Goal: Transaction & Acquisition: Purchase product/service

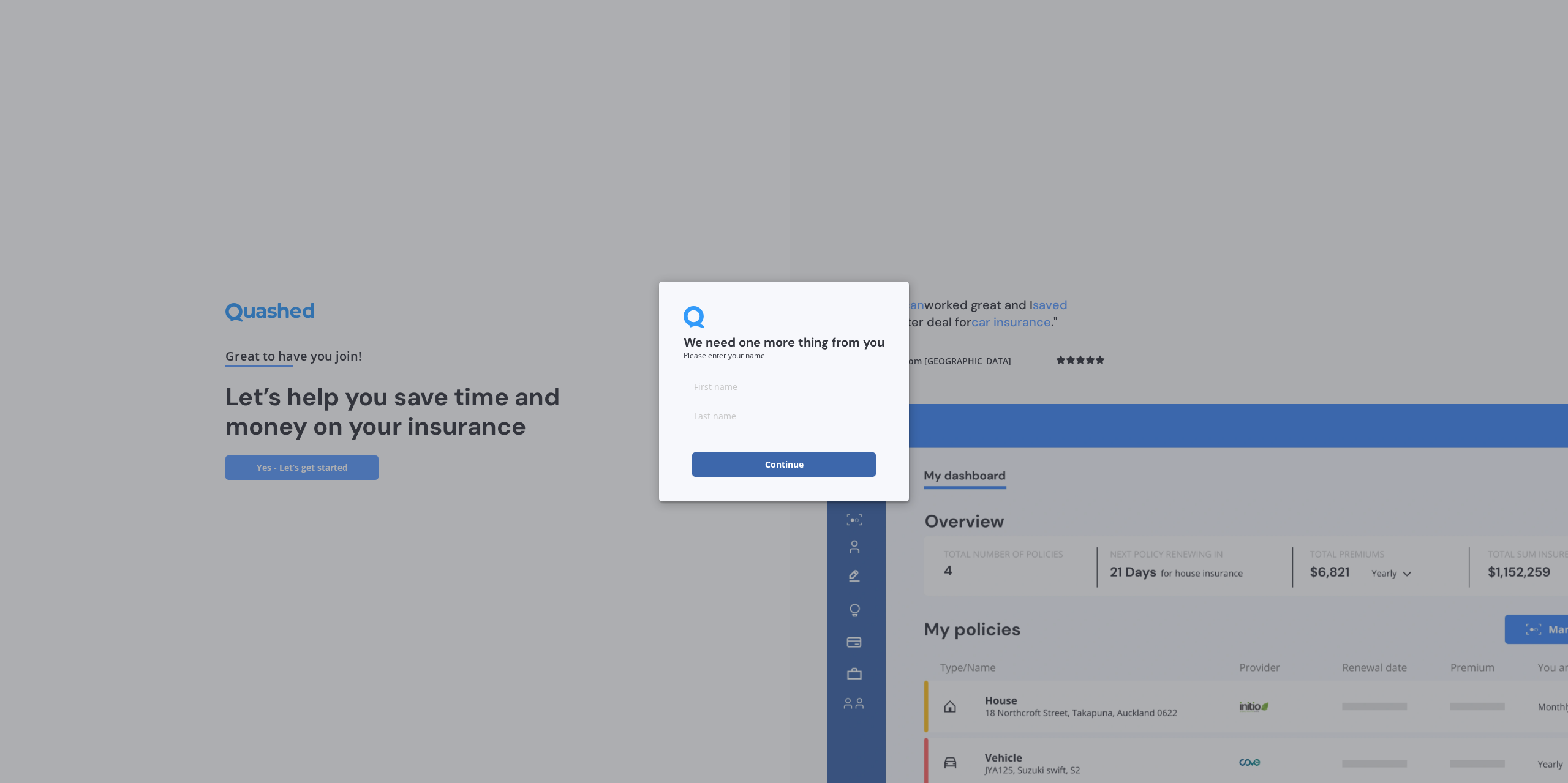
click at [749, 393] on input at bounding box center [784, 386] width 201 height 25
type input "g"
type input "yearbury"
click at [1149, 115] on div "We need one more thing from you Please enter your name g yearbury Continue" at bounding box center [784, 391] width 1568 height 783
drag, startPoint x: 743, startPoint y: 466, endPoint x: 720, endPoint y: 467, distance: 23.0
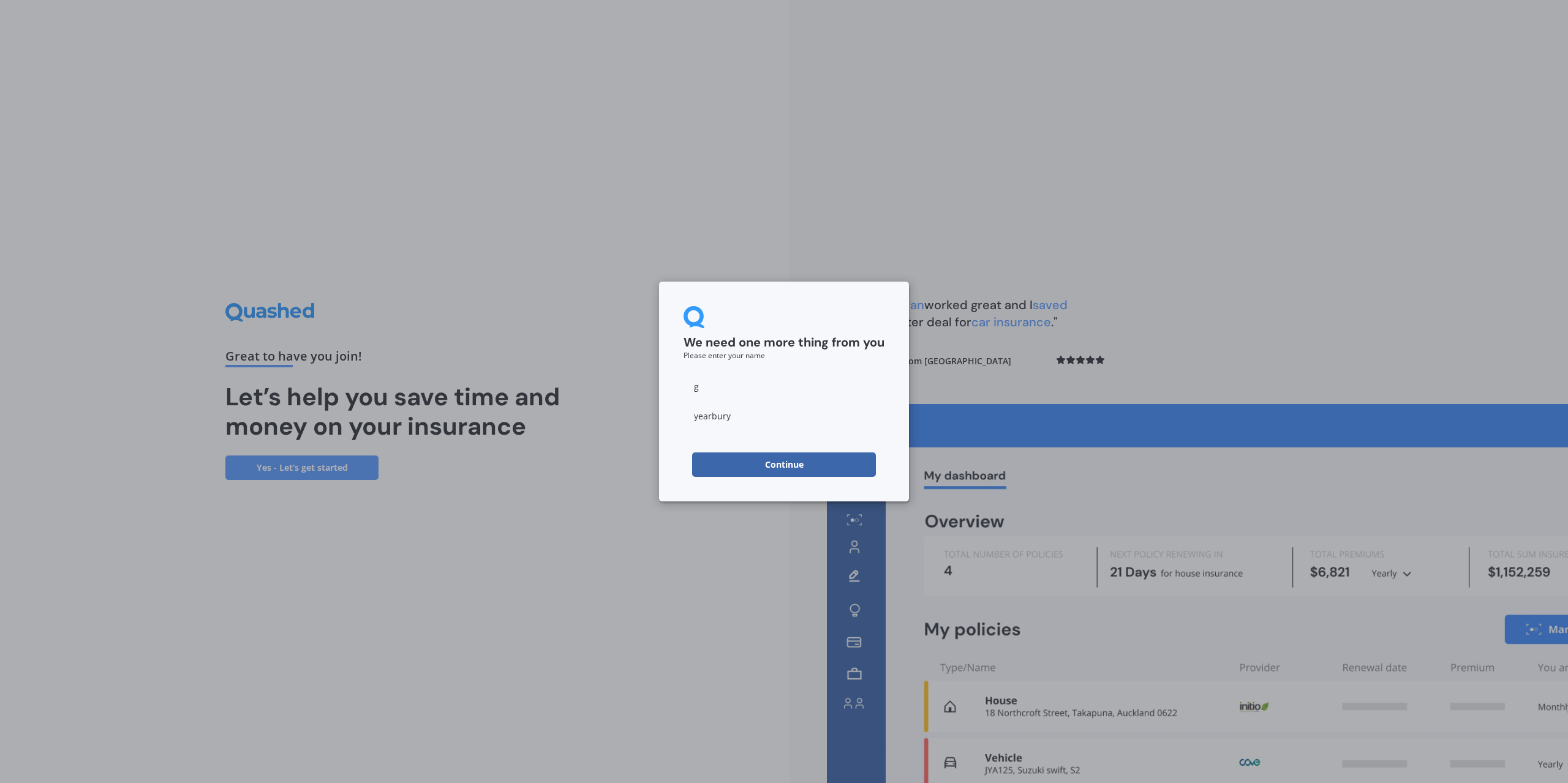
click at [743, 466] on button "Continue" at bounding box center [783, 465] width 184 height 25
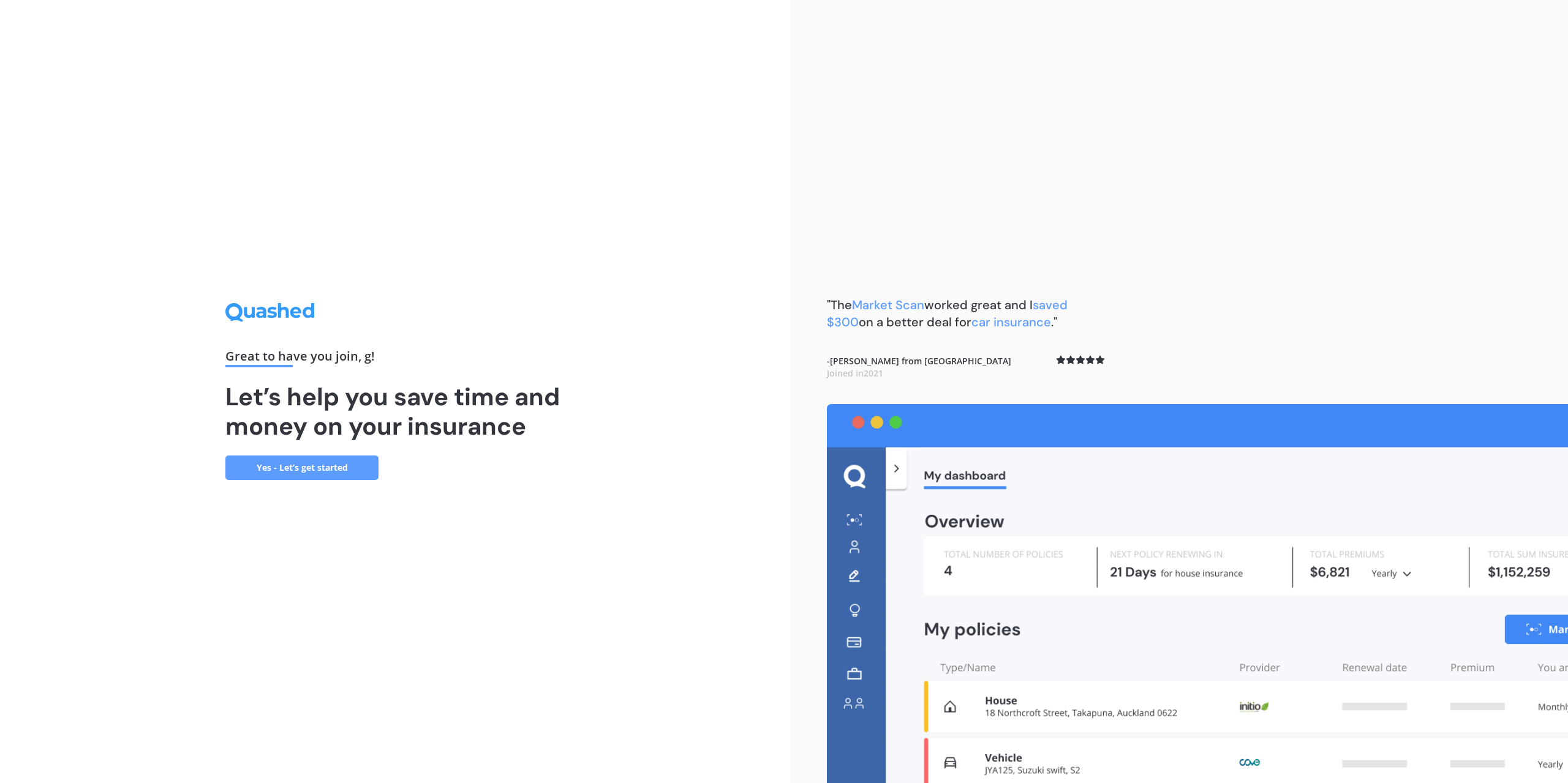
click at [304, 467] on link "Yes - Let’s get started" at bounding box center [302, 468] width 153 height 25
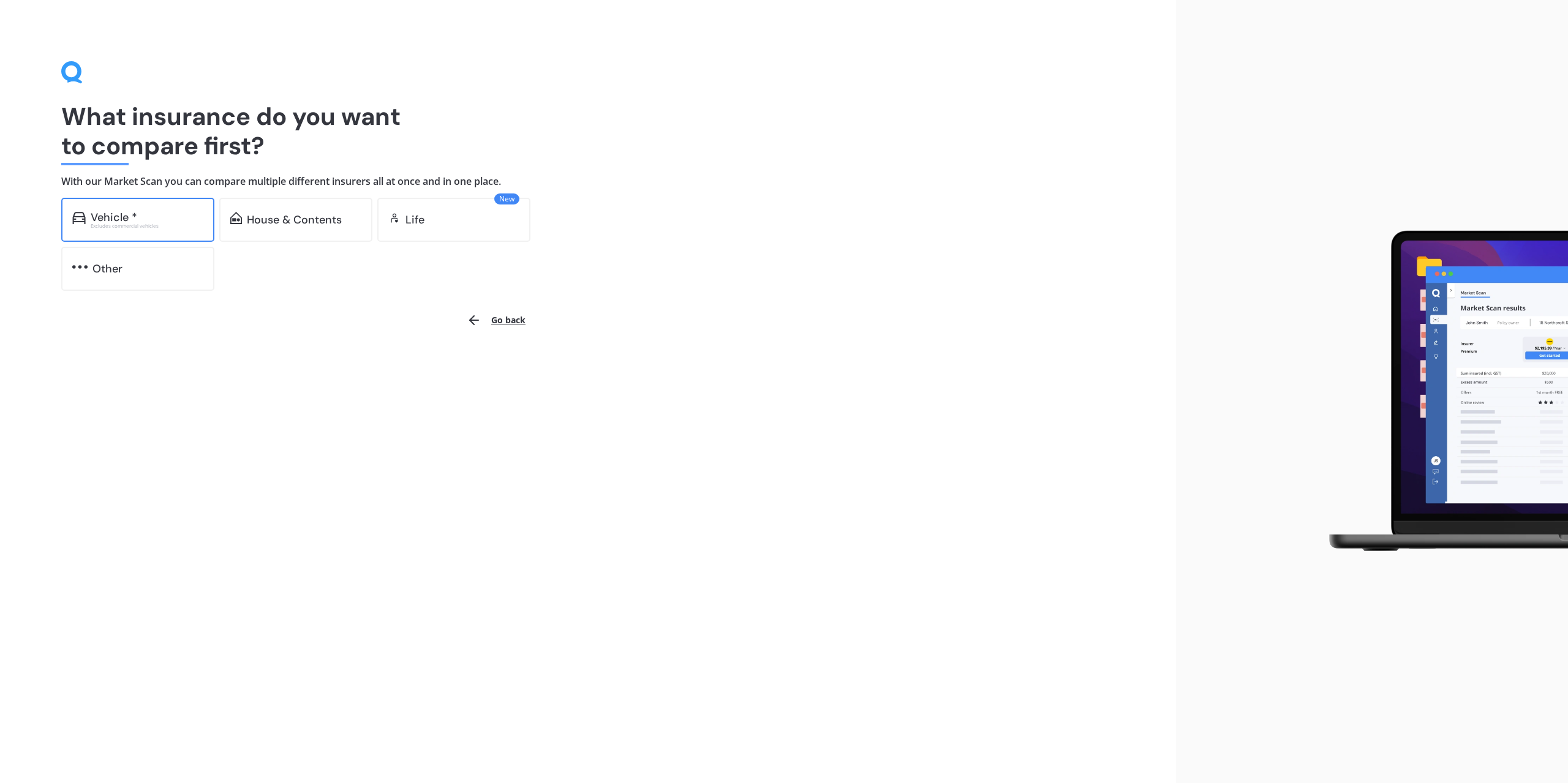
click at [153, 223] on div "Excludes commercial vehicles" at bounding box center [147, 225] width 113 height 5
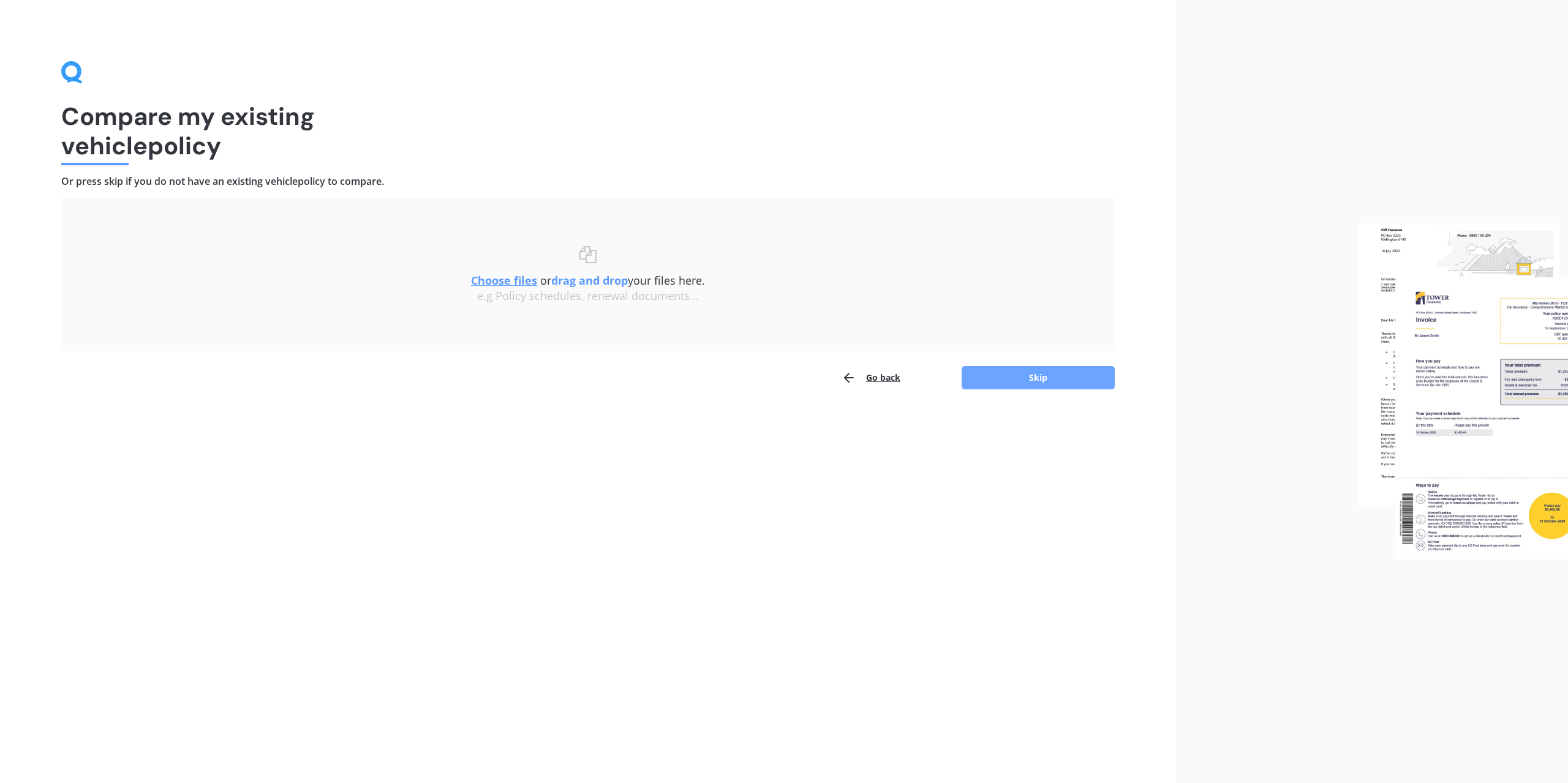
click at [1021, 377] on button "Skip" at bounding box center [1038, 377] width 153 height 23
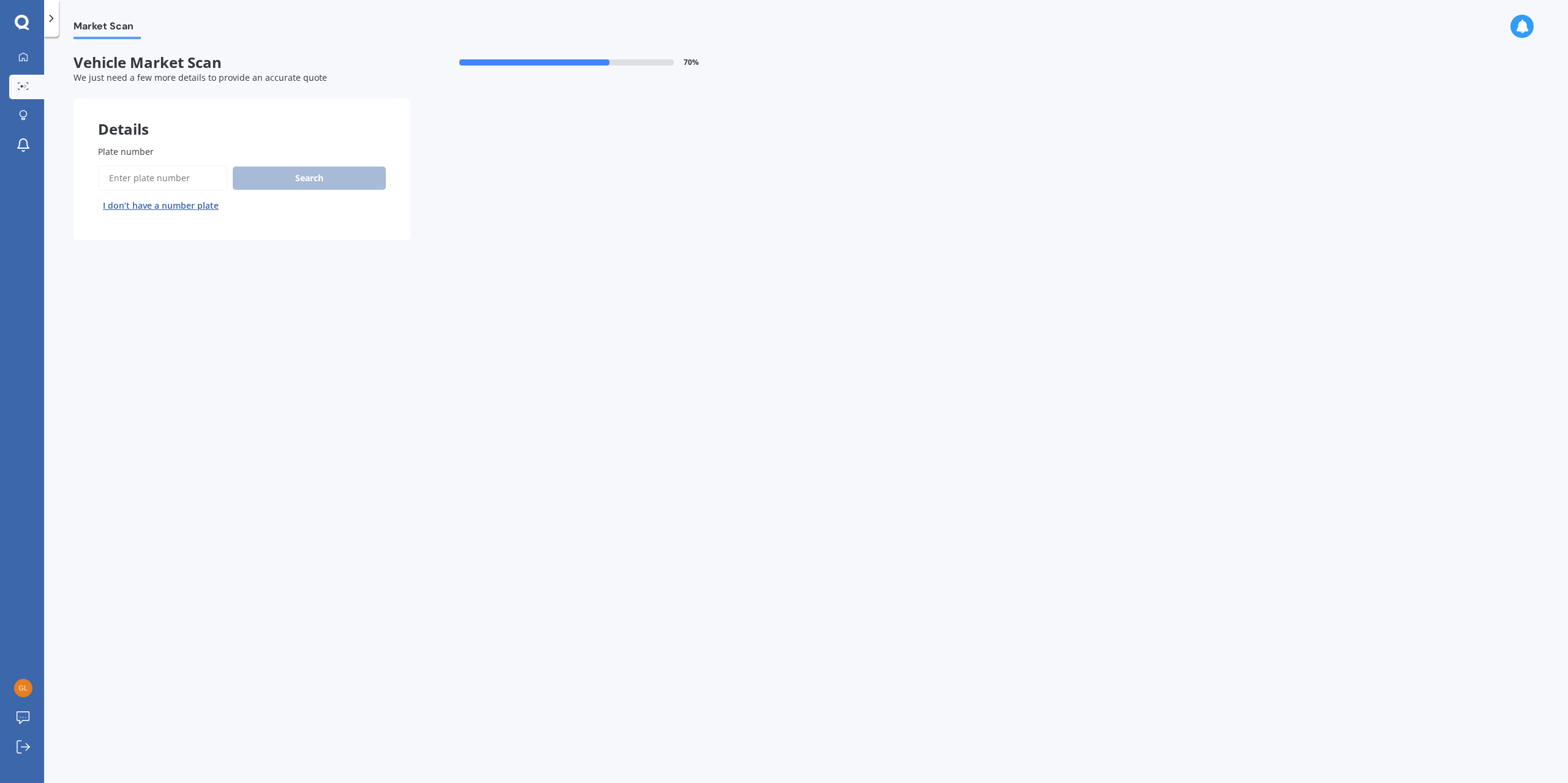
click at [194, 168] on input "Plate number" at bounding box center [162, 177] width 130 height 25
paste input "ALM416"
type input "ALM416"
click at [285, 179] on button "Search" at bounding box center [309, 178] width 153 height 23
select select "TOYOTA"
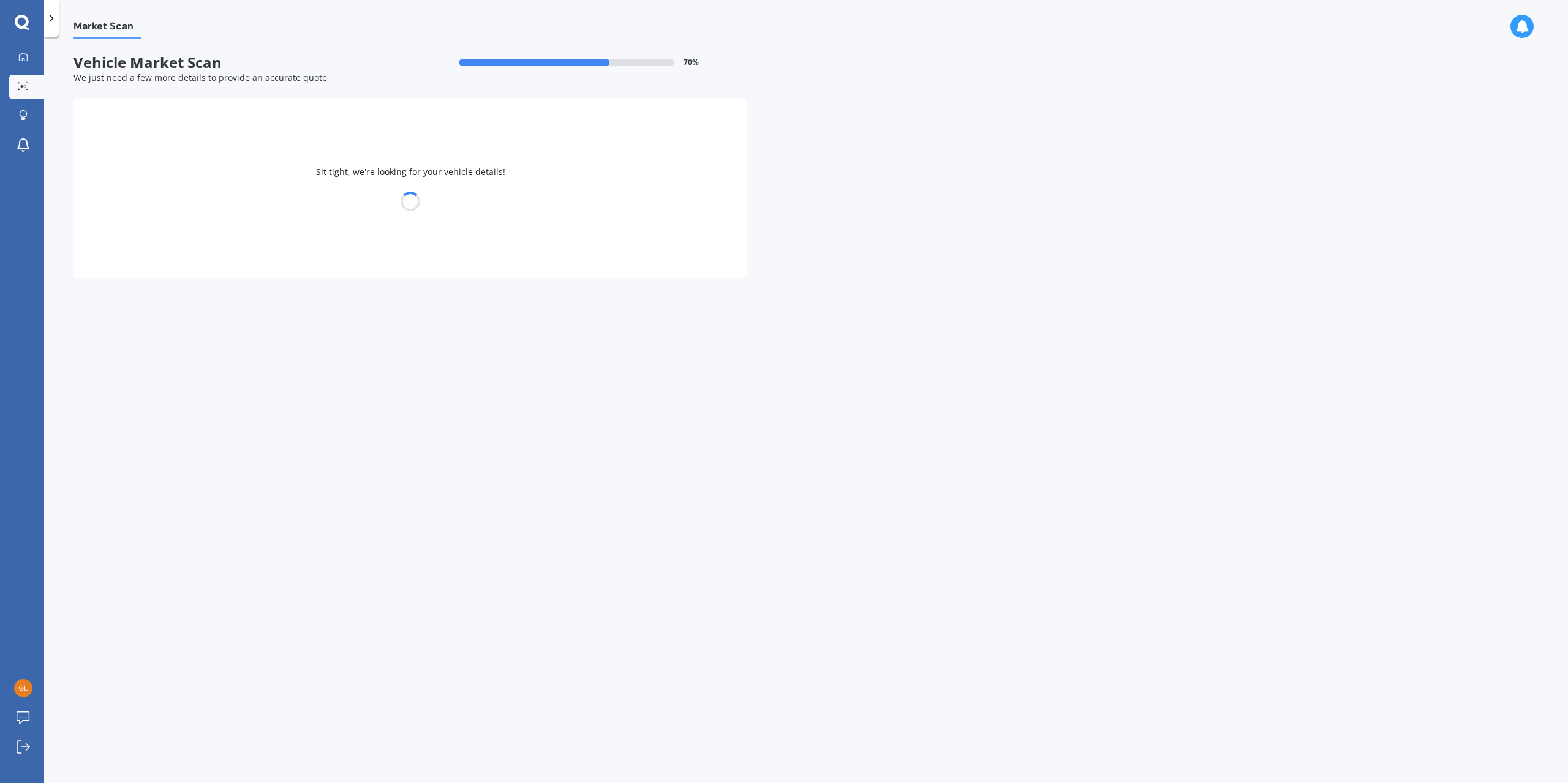
select select "LANDCRUISER"
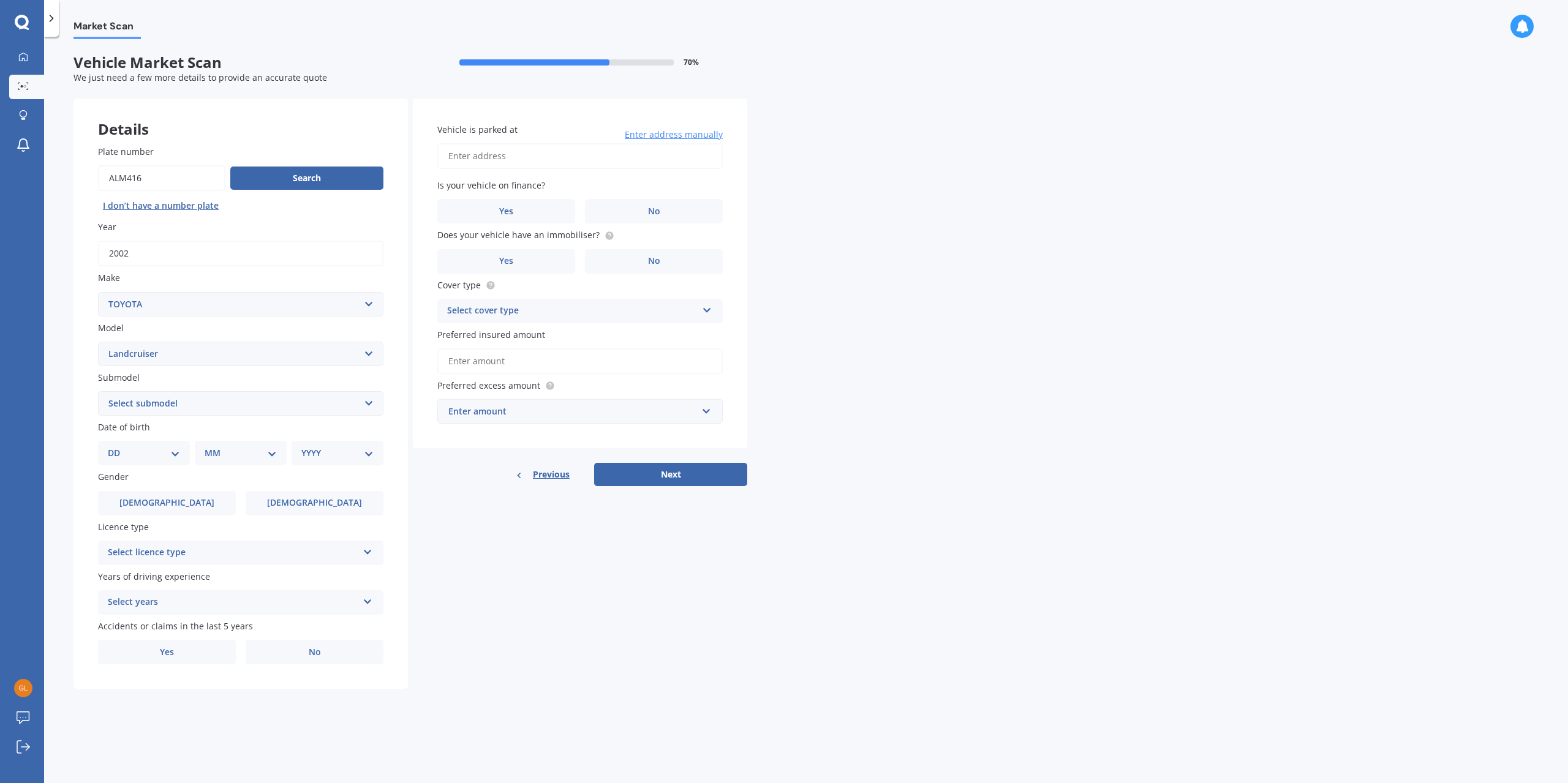
click at [1149, 580] on div "Market Scan Vehicle Market Scan 70 % We just need a few more details to provide…" at bounding box center [805, 412] width 1523 height 746
click at [265, 402] on select "Select submodel (All other) 4WD SWB Hard Top Diesel Diesel 4.2 4WD Diesel 4.5 4…" at bounding box center [240, 404] width 285 height 25
click at [1439, 341] on div "Market Scan Vehicle Market Scan 70 % We just need a few more details to provide…" at bounding box center [805, 412] width 1523 height 746
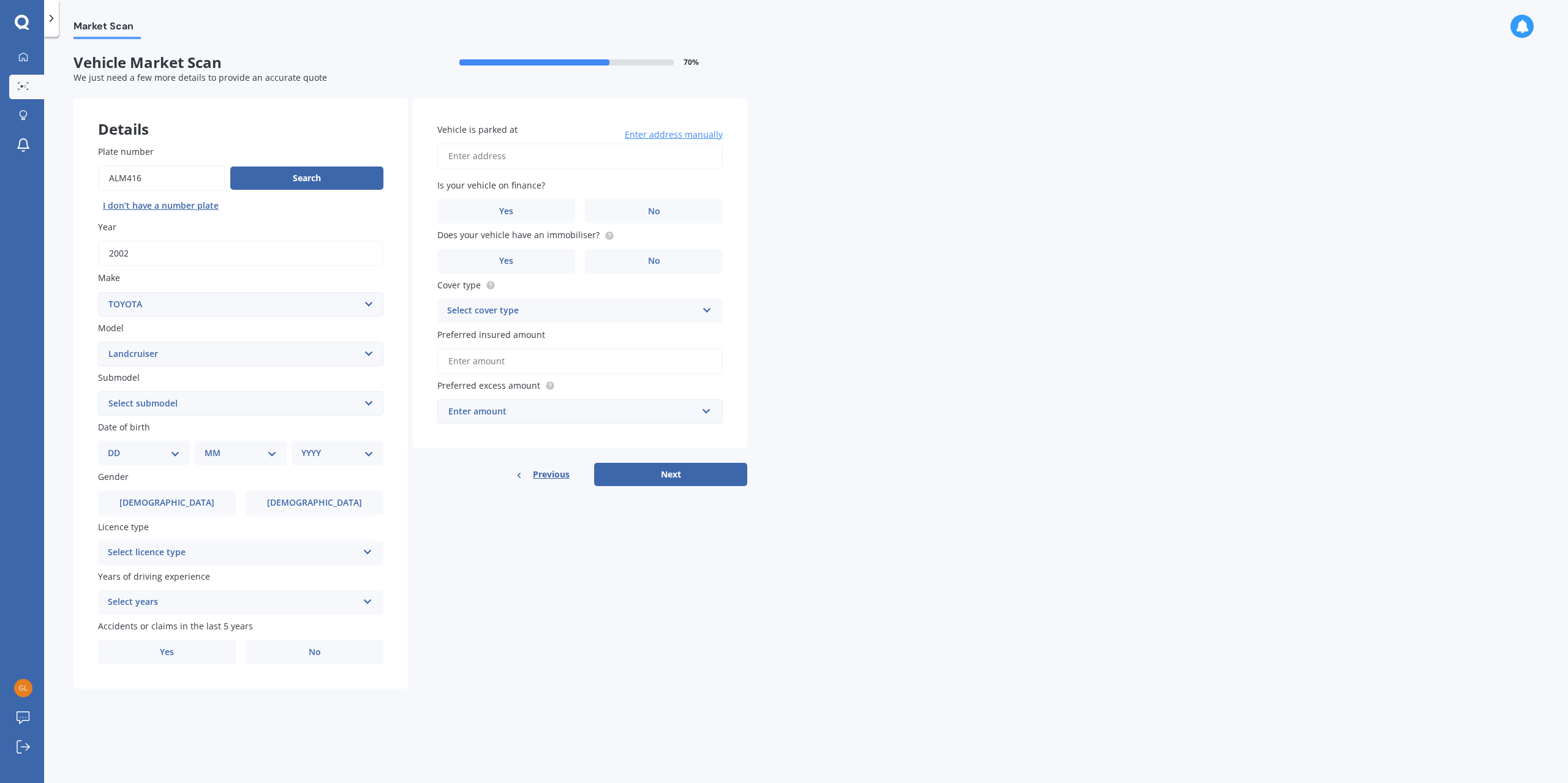
click at [193, 415] on select "Select submodel (All other) 4WD SWB Hard Top Diesel Diesel 4.2 4WD Diesel 4.5 4…" at bounding box center [240, 404] width 285 height 25
click at [1158, 366] on div "Market Scan Vehicle Market Scan 70 % We just need a few more details to provide…" at bounding box center [805, 412] width 1523 height 746
click at [164, 449] on select "DD 01 02 03 04 05 06 07 08 09 10 11 12 13 14 15 16 17 18 19 20 21 22 23 24 25 2…" at bounding box center [144, 453] width 72 height 14
select select "20"
click at [118, 448] on select "DD 01 02 03 04 05 06 07 08 09 10 11 12 13 14 15 16 17 18 19 20 21 22 23 24 25 2…" at bounding box center [144, 453] width 72 height 14
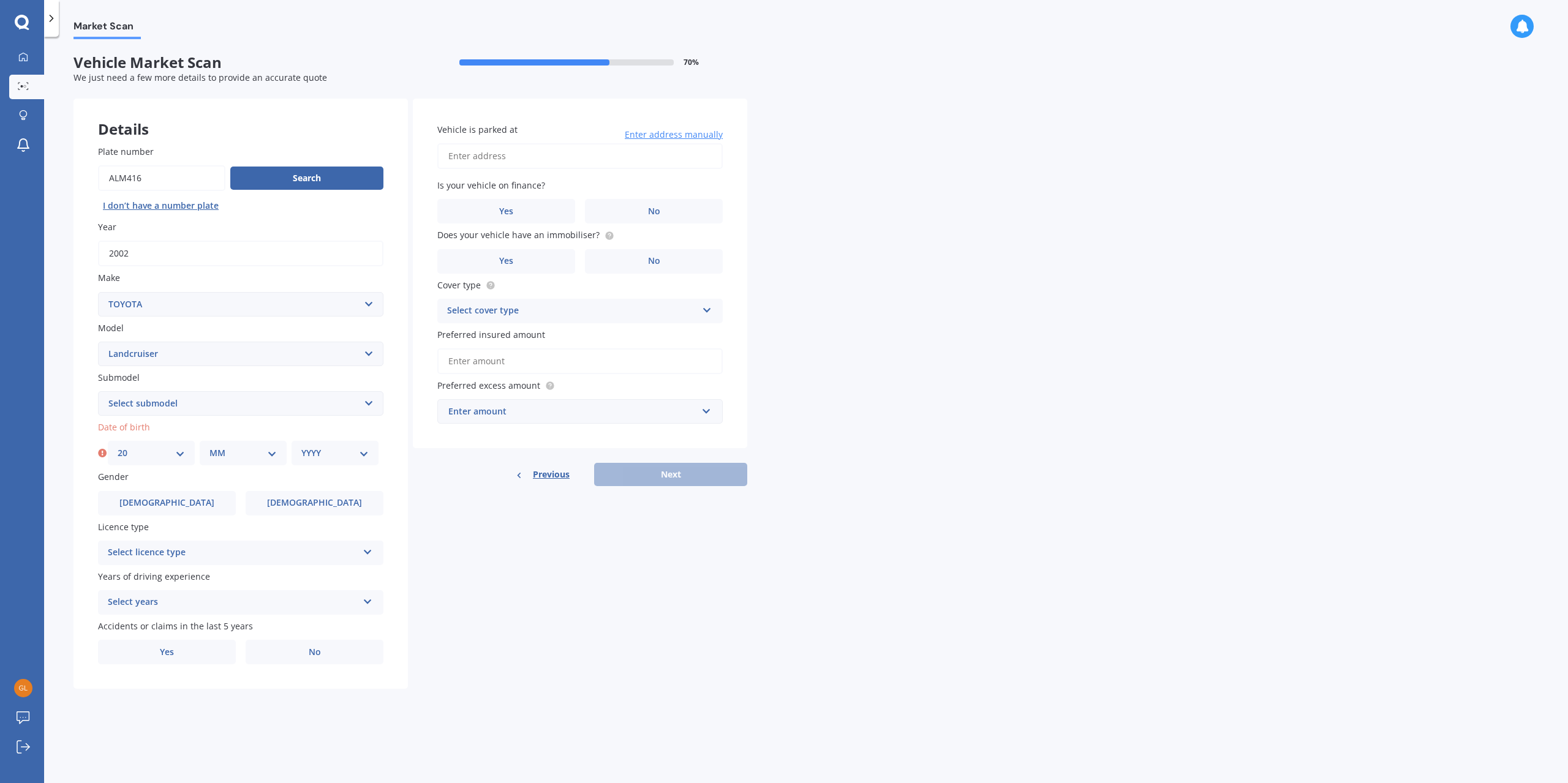
click at [219, 452] on select "MM 01 02 03 04 05 06 07 08 09 10 11 12" at bounding box center [243, 453] width 67 height 14
select select "08"
click at [210, 448] on select "MM 01 02 03 04 05 06 07 08 09 10 11 12" at bounding box center [243, 453] width 67 height 14
click at [326, 460] on select "YYYY 2025 2024 2023 2022 2021 2020 2019 2018 2017 2016 2015 2014 2013 2012 2011…" at bounding box center [335, 453] width 67 height 14
select select "1979"
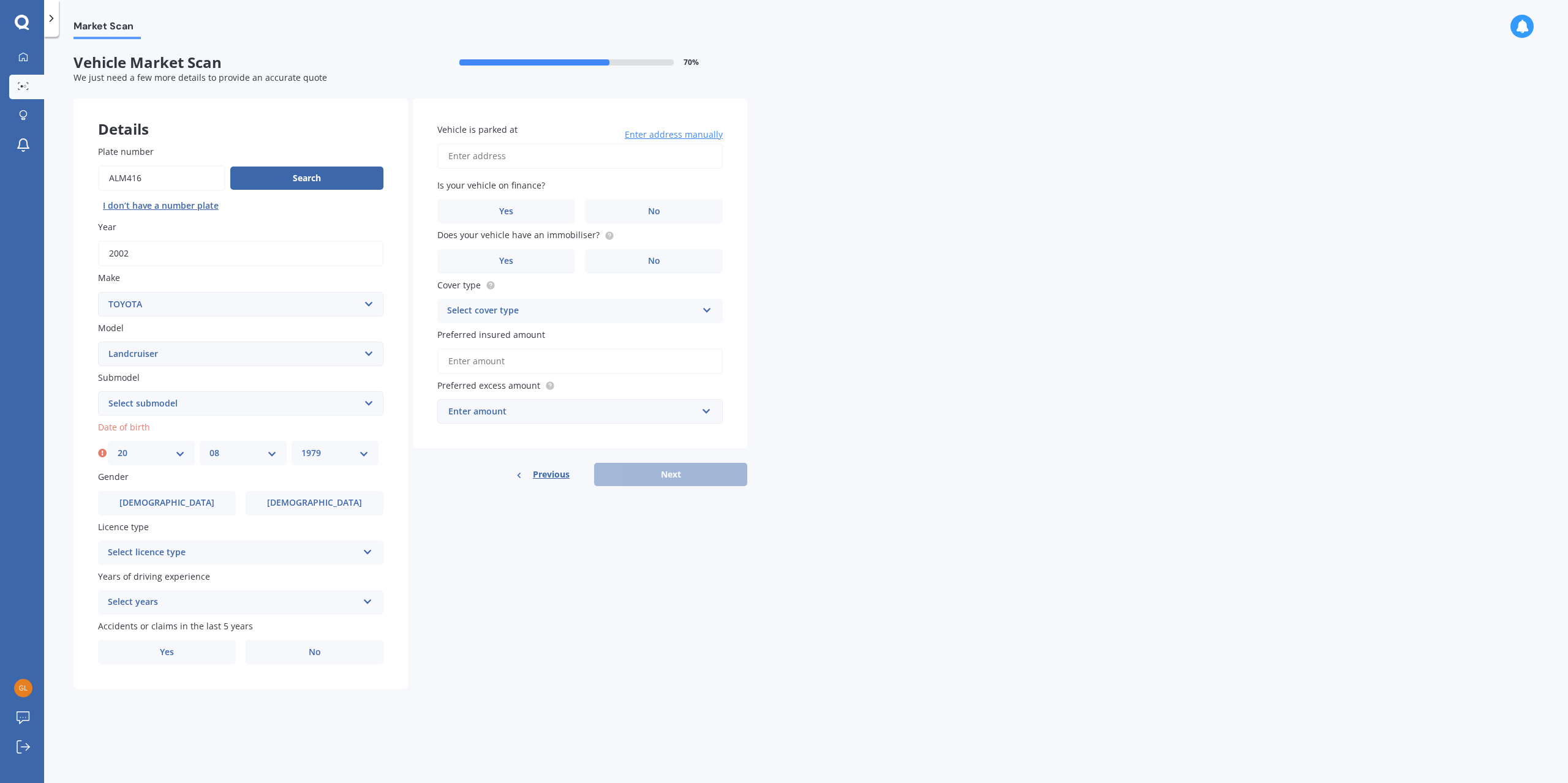
click at [301, 448] on select "YYYY 2025 2024 2023 2022 2021 2020 2019 2018 2017 2016 2015 2014 2013 2012 2011…" at bounding box center [335, 453] width 67 height 14
click at [153, 505] on label "[DEMOGRAPHIC_DATA]" at bounding box center [166, 503] width 138 height 25
click at [0, 0] on input "[DEMOGRAPHIC_DATA]" at bounding box center [0, 0] width 0 height 0
click at [223, 551] on div "Select licence type" at bounding box center [232, 552] width 250 height 14
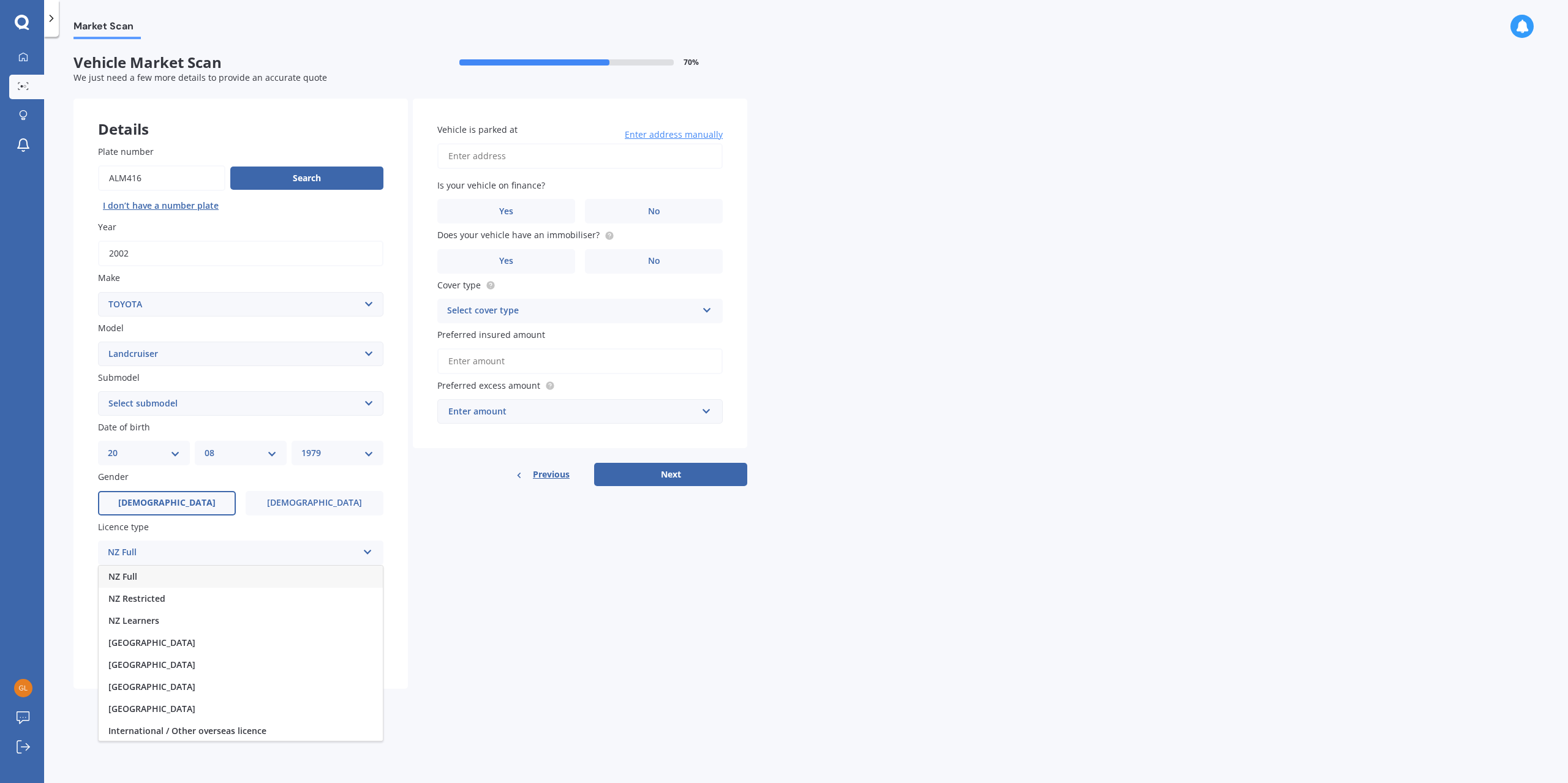
click at [160, 578] on div "NZ Full" at bounding box center [240, 577] width 284 height 22
click at [218, 606] on div "Select years" at bounding box center [232, 602] width 250 height 14
click at [180, 628] on div "5 or more years" at bounding box center [240, 626] width 284 height 22
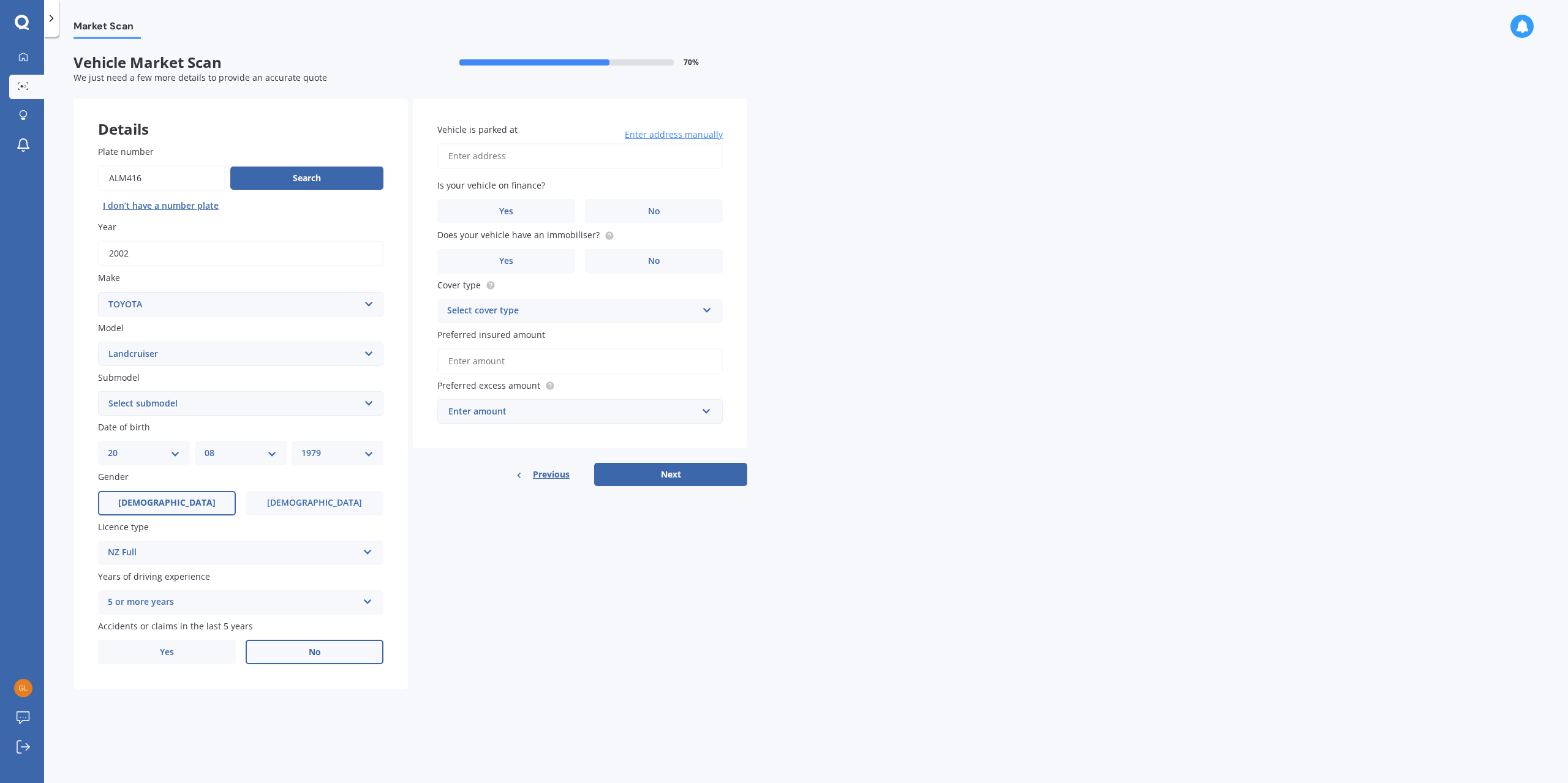
click at [282, 652] on label "No" at bounding box center [314, 652] width 138 height 25
click at [0, 0] on input "No" at bounding box center [0, 0] width 0 height 0
click at [517, 157] on input "Vehicle is parked at" at bounding box center [580, 155] width 285 height 25
drag, startPoint x: 1104, startPoint y: 126, endPoint x: 1162, endPoint y: 12, distance: 127.9
click at [1104, 126] on div "Market Scan Vehicle Market Scan 70 % We just need a few more details to provide…" at bounding box center [805, 412] width 1523 height 746
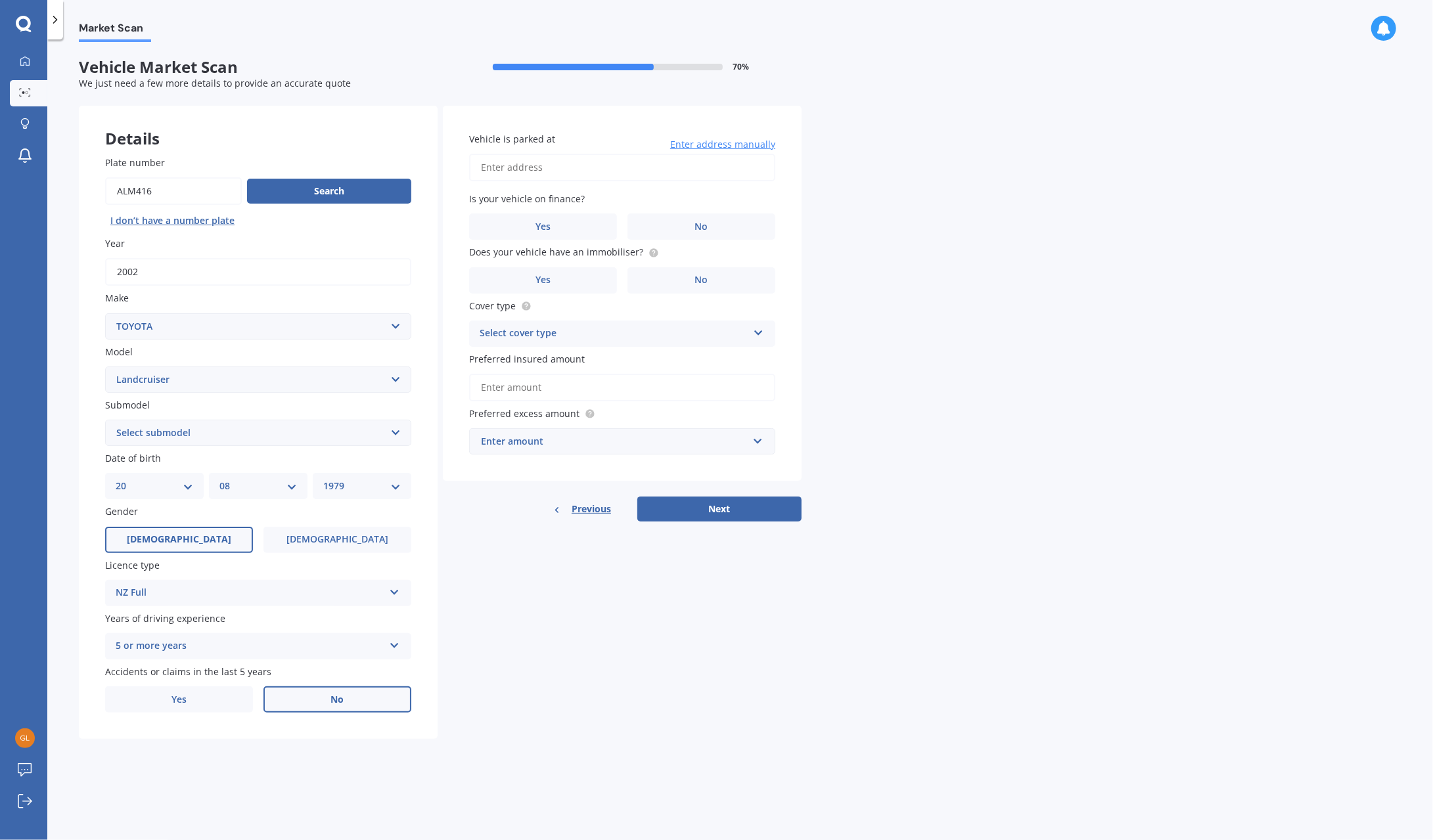
click at [550, 168] on input "Vehicle is parked at" at bounding box center [622, 167] width 306 height 27
type input "[STREET_ADDRESS]"
click at [730, 232] on label "No" at bounding box center [701, 226] width 148 height 27
click at [0, 0] on input "No" at bounding box center [0, 0] width 0 height 0
click at [550, 283] on label "Yes" at bounding box center [543, 280] width 148 height 27
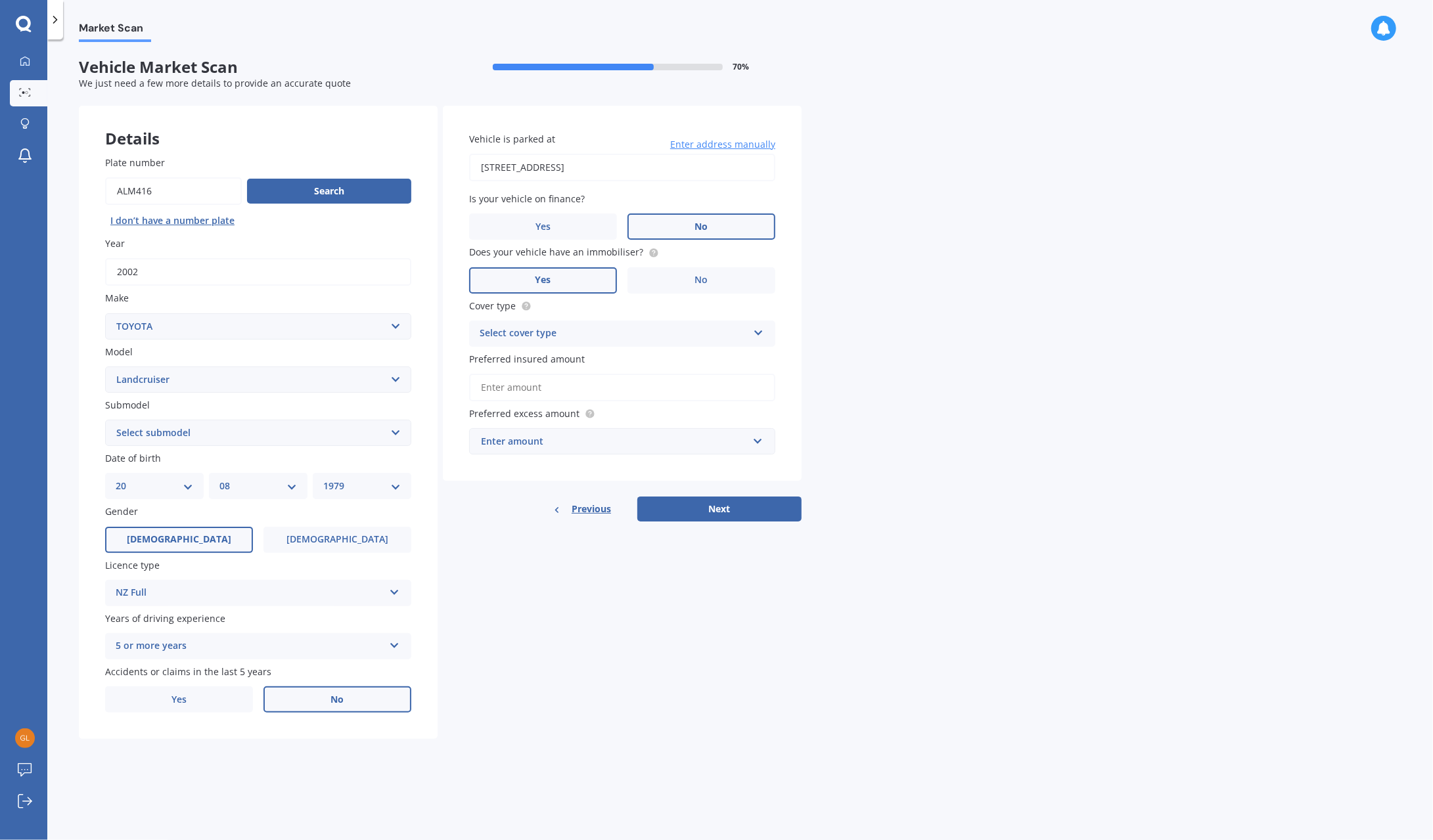
click at [0, 0] on input "Yes" at bounding box center [0, 0] width 0 height 0
click at [626, 327] on div "Select cover type" at bounding box center [613, 333] width 268 height 15
click at [569, 361] on div "Comprehensive" at bounding box center [622, 359] width 305 height 24
click at [609, 385] on input "Preferred insured amount" at bounding box center [622, 387] width 306 height 27
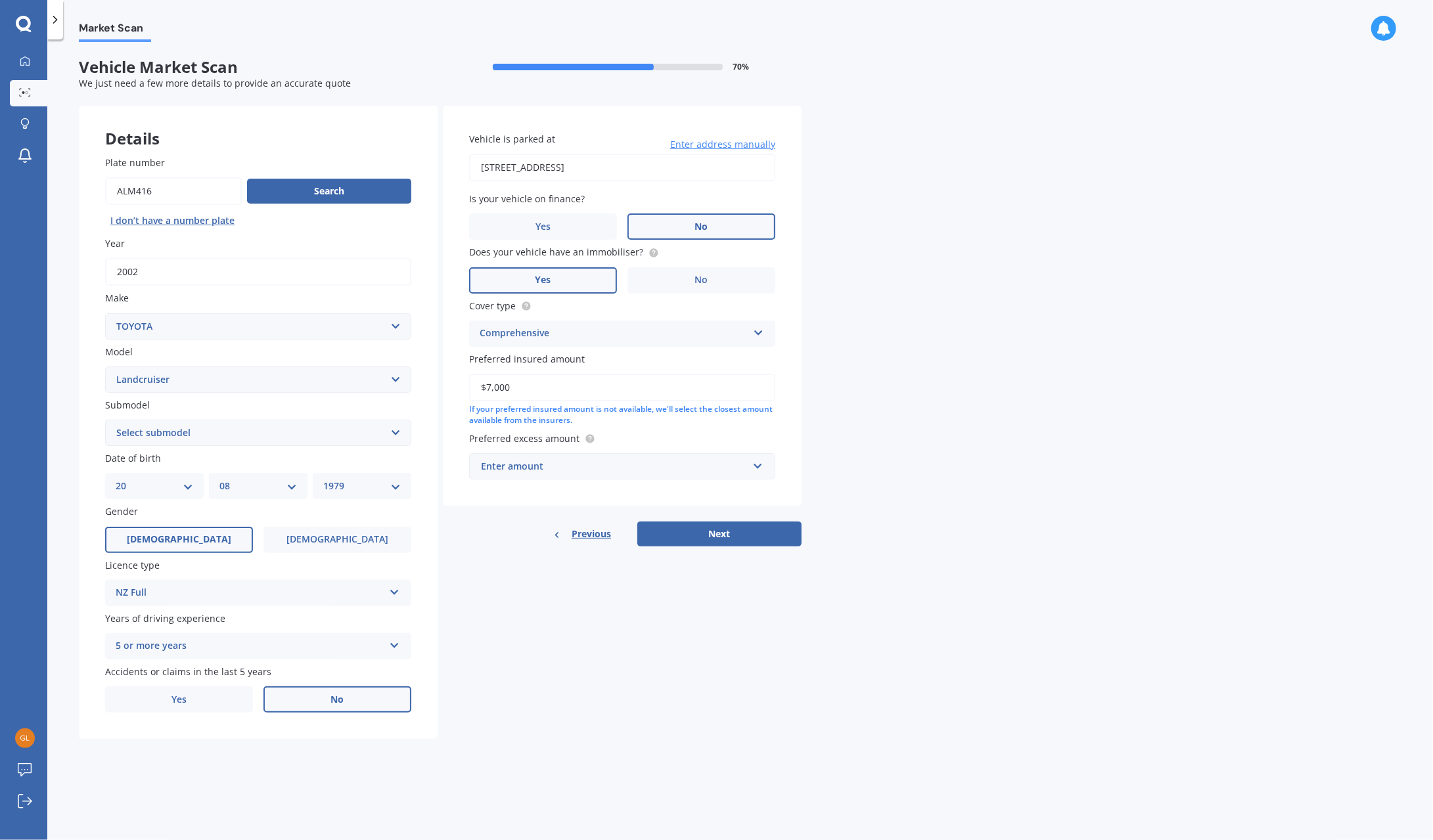
type input "$7,000"
click at [1017, 387] on div "Market Scan Vehicle Market Scan 70 % We just need a few more details to provide…" at bounding box center [740, 442] width 1386 height 800
click at [593, 473] on div "Enter amount" at bounding box center [615, 466] width 267 height 15
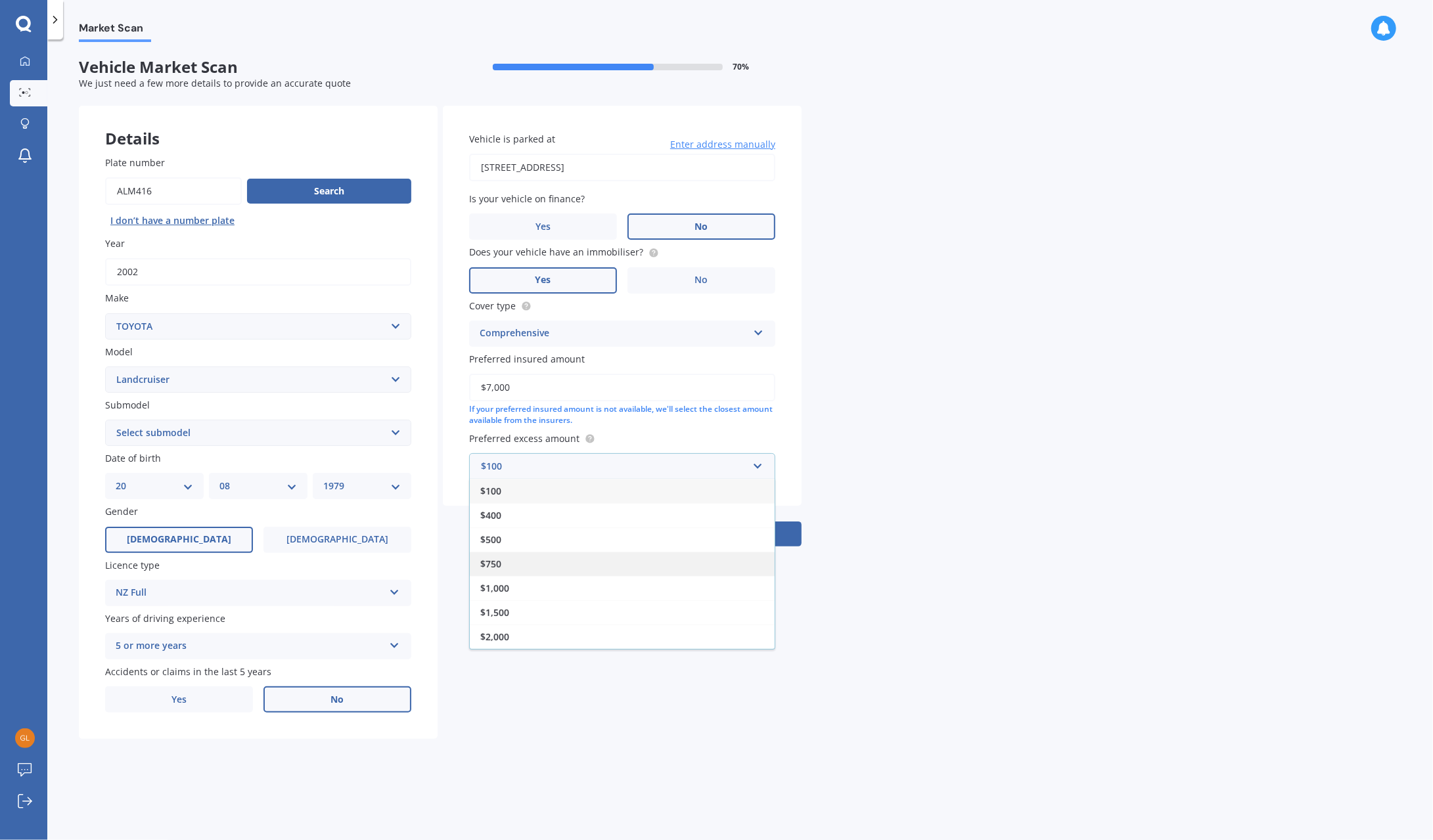
click at [559, 559] on div "$750" at bounding box center [622, 563] width 305 height 24
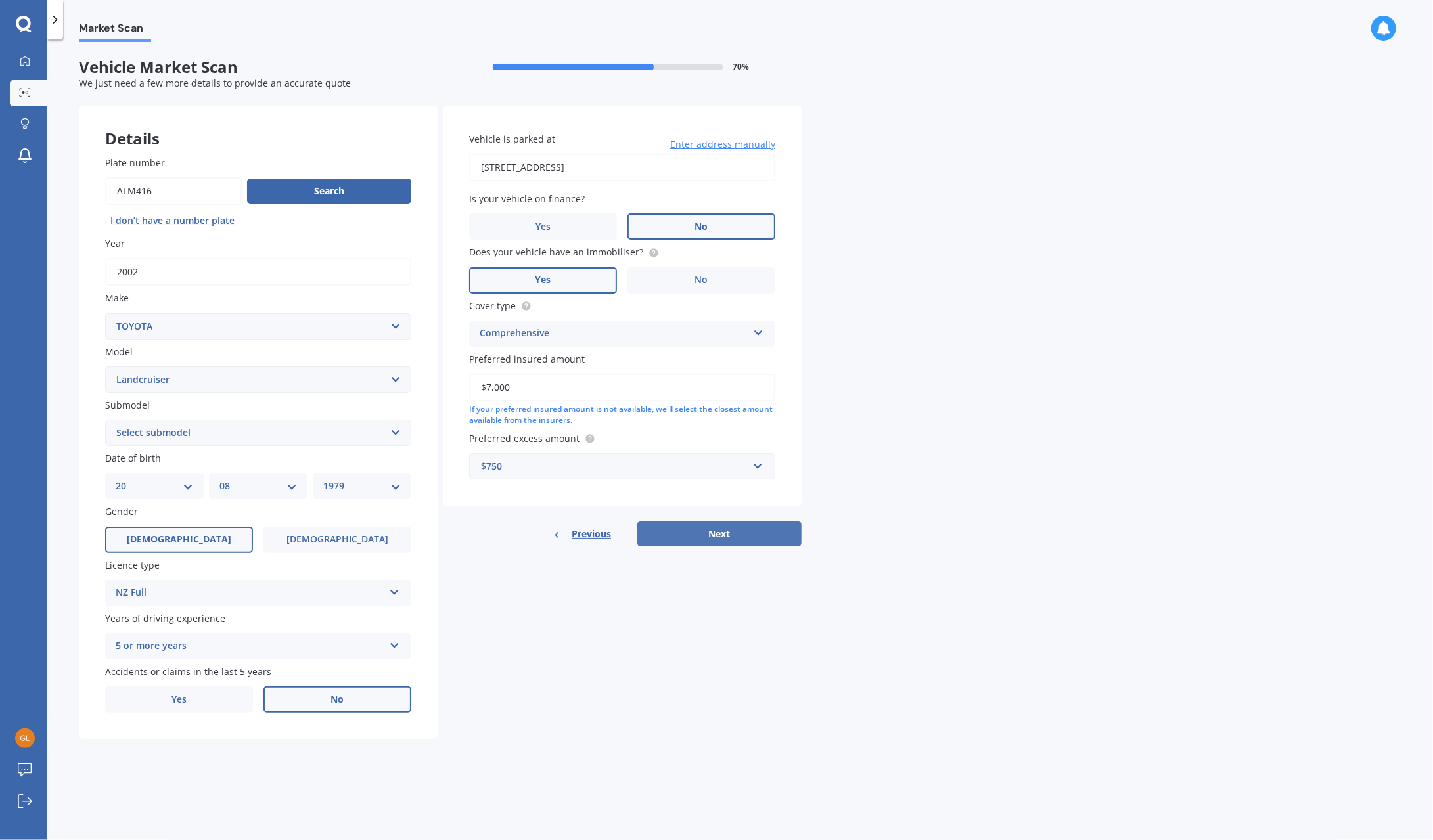
click at [731, 541] on button "Next" at bounding box center [719, 534] width 165 height 25
click at [286, 441] on select "Select submodel (All other) 4WD SWB Hard Top Diesel Diesel 4.2 4WD Diesel 4.5 4…" at bounding box center [258, 433] width 306 height 27
click at [205, 384] on select "Select model 4 Runner 86 [PERSON_NAME] Alphard Altezza Aqua Aristo Aurion Auris…" at bounding box center [258, 380] width 306 height 27
click at [105, 367] on select "Select model 4 Runner 86 [PERSON_NAME] Alphard Altezza Aqua Aristo Aurion Auris…" at bounding box center [258, 380] width 306 height 27
click at [185, 447] on div "Plate number Search I don’t have a number plate Year [DATE] Make Select make AC…" at bounding box center [258, 434] width 359 height 610
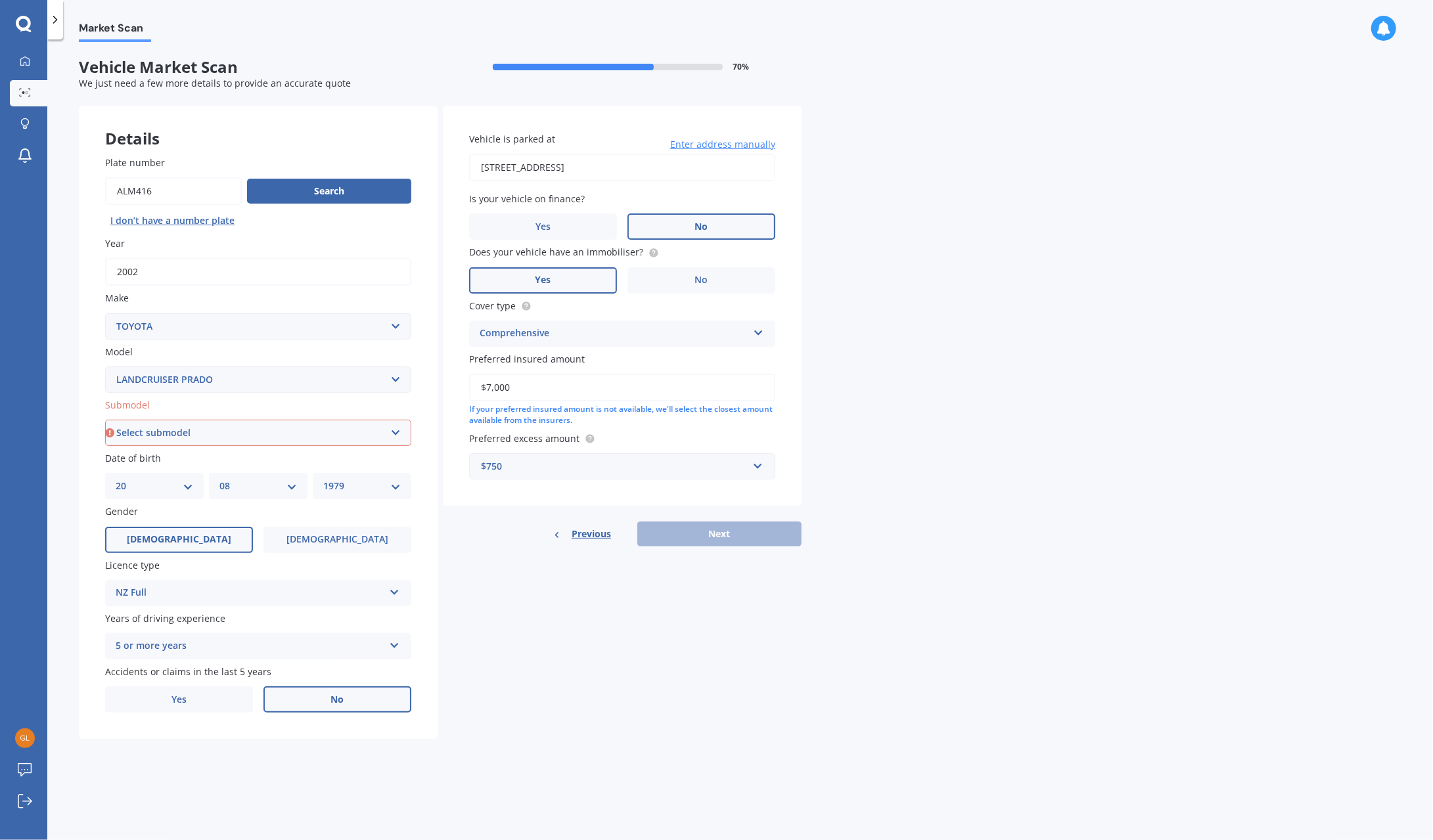
click at [190, 434] on select "Select submodel GX LTD 3.0TD 5A" at bounding box center [258, 433] width 306 height 27
drag, startPoint x: 62, startPoint y: 472, endPoint x: 69, endPoint y: 468, distance: 8.1
click at [62, 472] on div "Market Scan Vehicle Market Scan 70 % We just need a few more details to provide…" at bounding box center [740, 442] width 1386 height 800
click at [159, 432] on select "Select submodel GX LTD 3.0TD 5A" at bounding box center [258, 433] width 306 height 27
drag, startPoint x: 71, startPoint y: 451, endPoint x: 109, endPoint y: 428, distance: 44.4
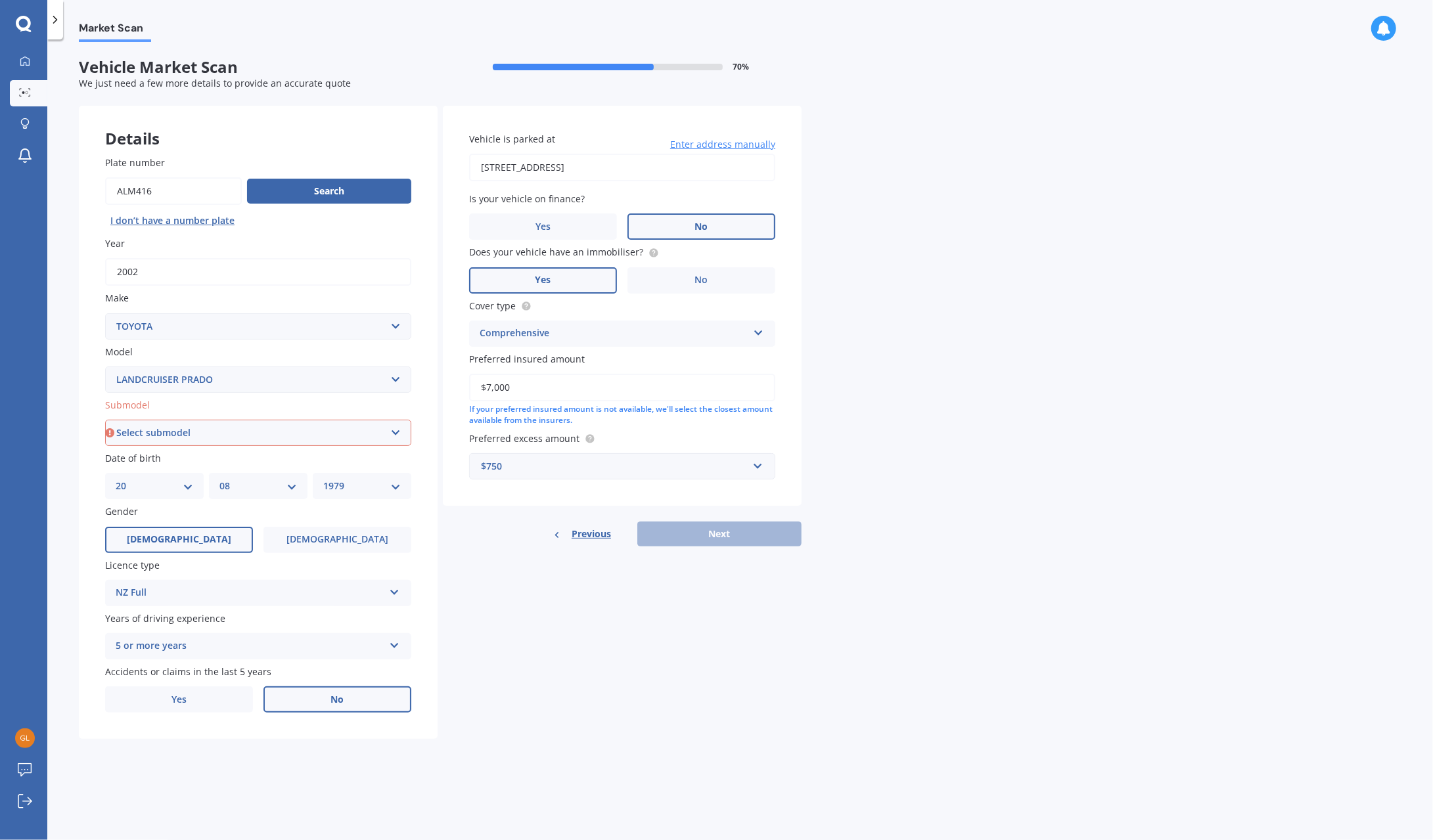
click at [71, 451] on div "Market Scan Vehicle Market Scan 70 % We just need a few more details to provide…" at bounding box center [740, 442] width 1386 height 800
click at [201, 381] on select "Select model 4 Runner 86 [PERSON_NAME] Alphard Altezza Aqua Aristo Aurion Auris…" at bounding box center [258, 380] width 306 height 27
select select "LANDCRUISER"
click at [105, 367] on select "Select model 4 Runner 86 [PERSON_NAME] Alphard Altezza Aqua Aristo Aurion Auris…" at bounding box center [258, 380] width 306 height 27
click at [189, 430] on select "Select submodel (All other) 4WD SWB Hard Top Diesel Diesel 4.2 4WD Diesel 4.5 4…" at bounding box center [258, 433] width 306 height 27
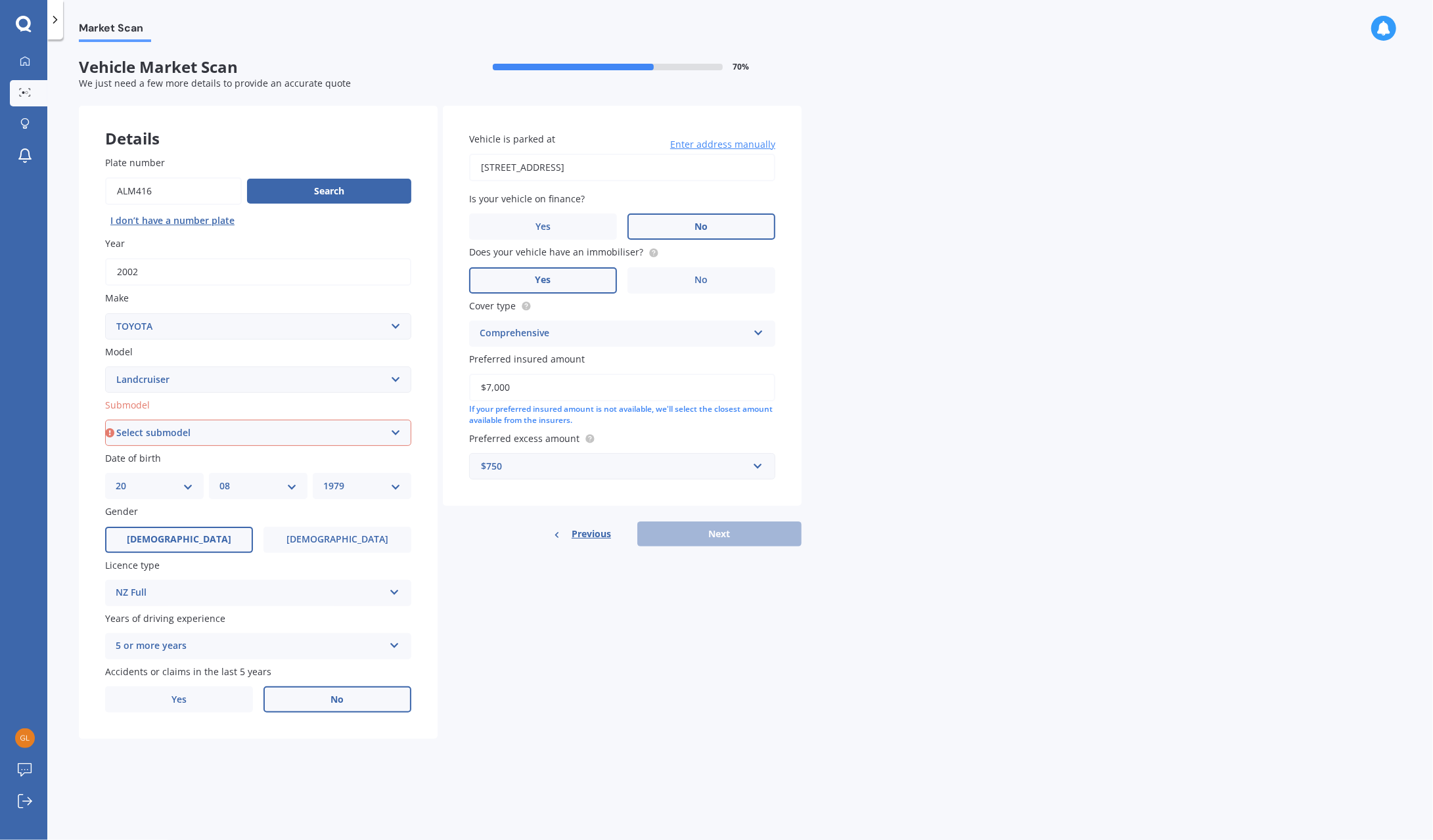
select select "[PERSON_NAME] 3.0 VX"
click at [105, 420] on select "Select submodel (All other) 4WD SWB Hard Top Diesel Diesel 4.2 4WD Diesel 4.5 4…" at bounding box center [258, 433] width 306 height 27
click at [727, 531] on button "Next" at bounding box center [719, 534] width 165 height 25
select select "20"
select select "08"
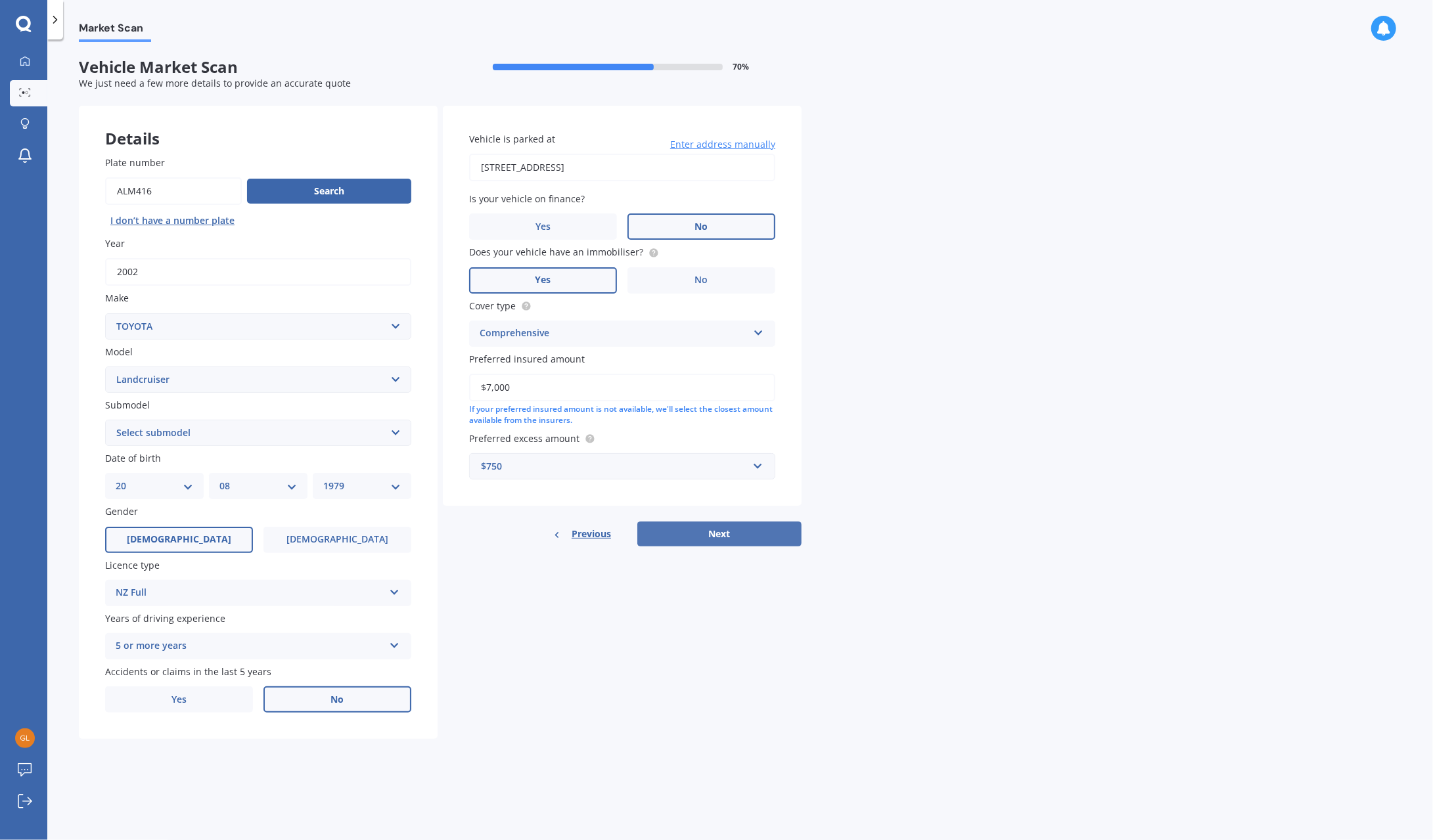
select select "1979"
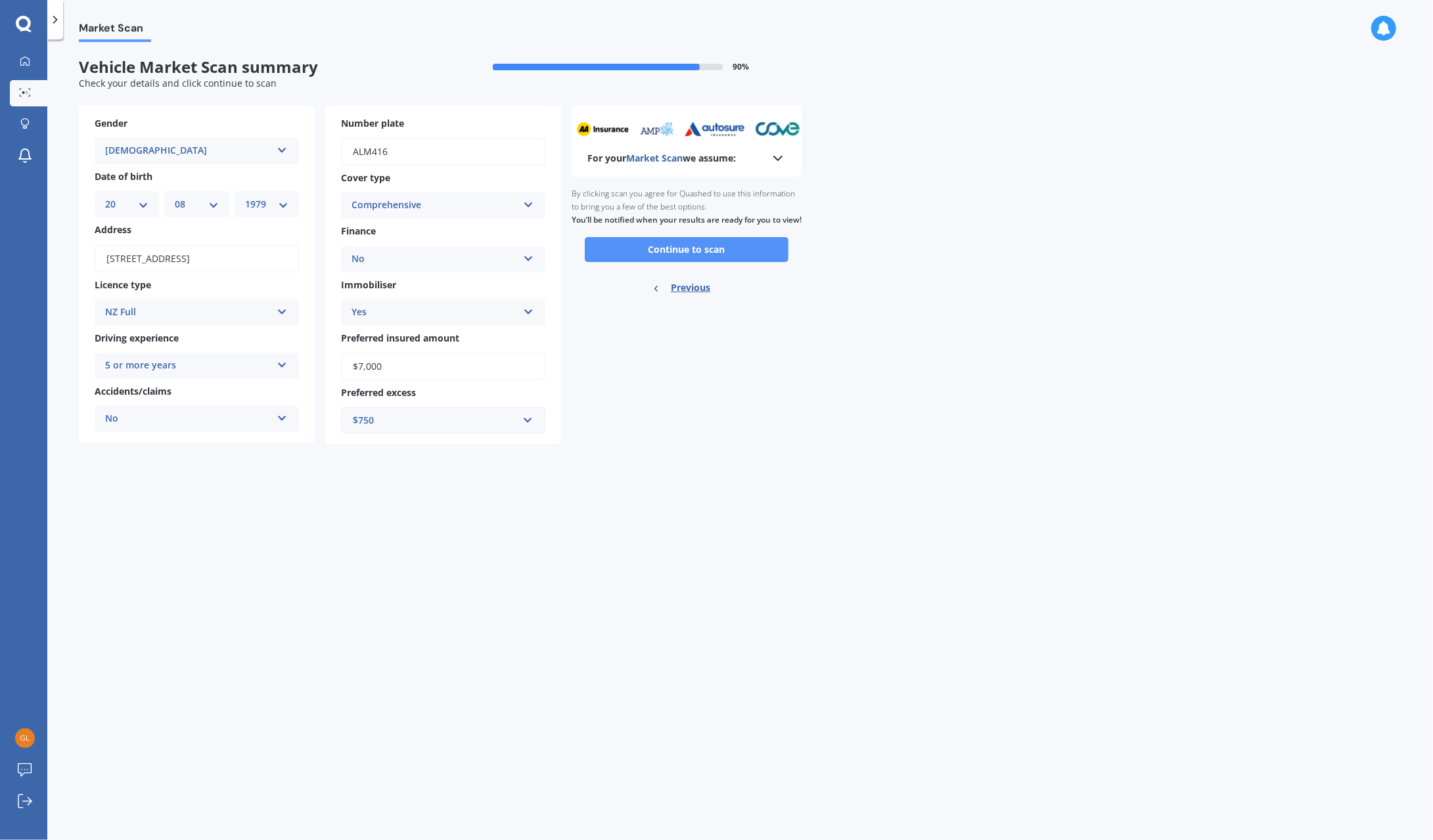
click at [671, 261] on button "Continue to scan" at bounding box center [687, 249] width 204 height 25
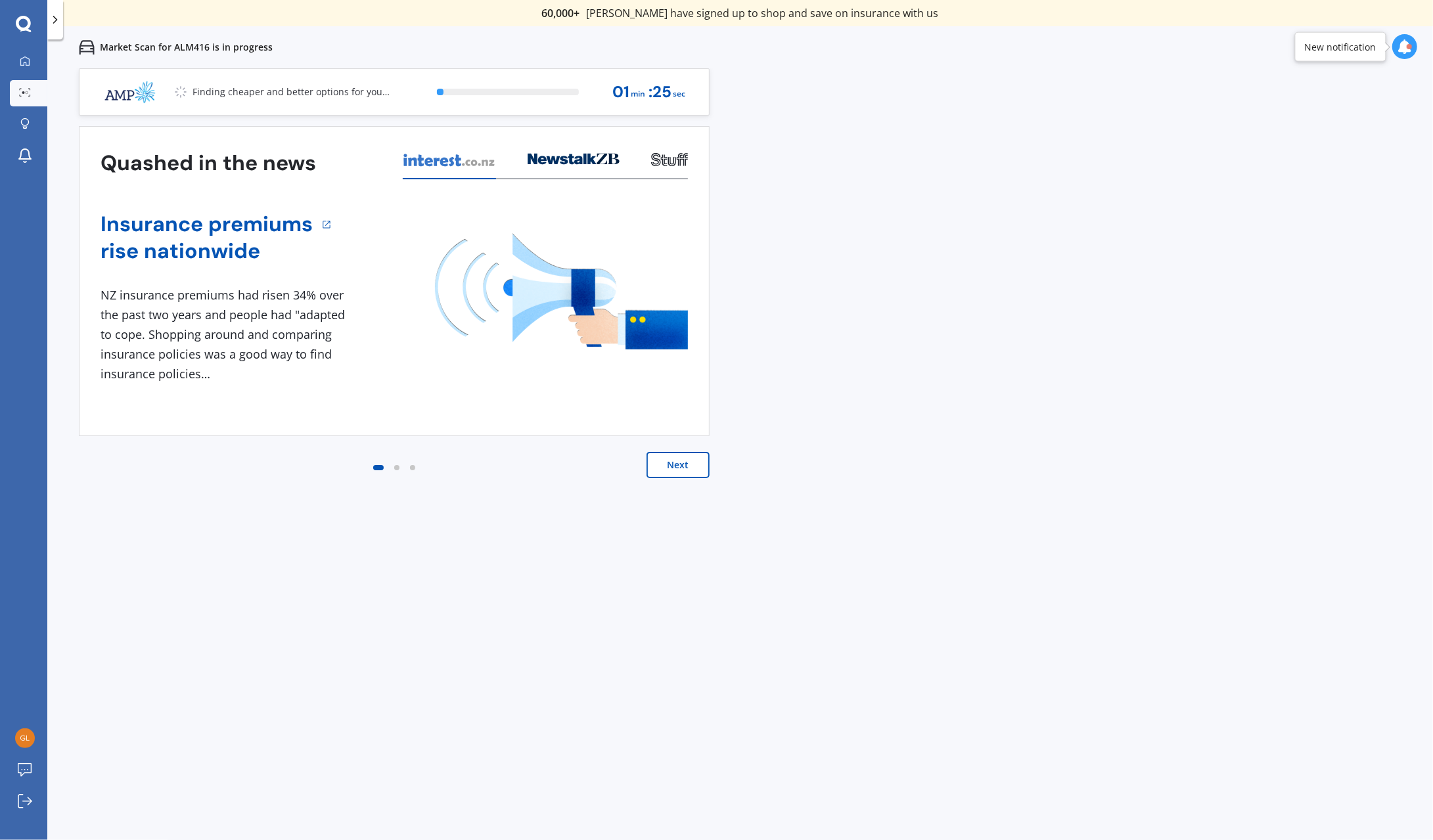
click at [687, 457] on button "Next" at bounding box center [677, 465] width 63 height 27
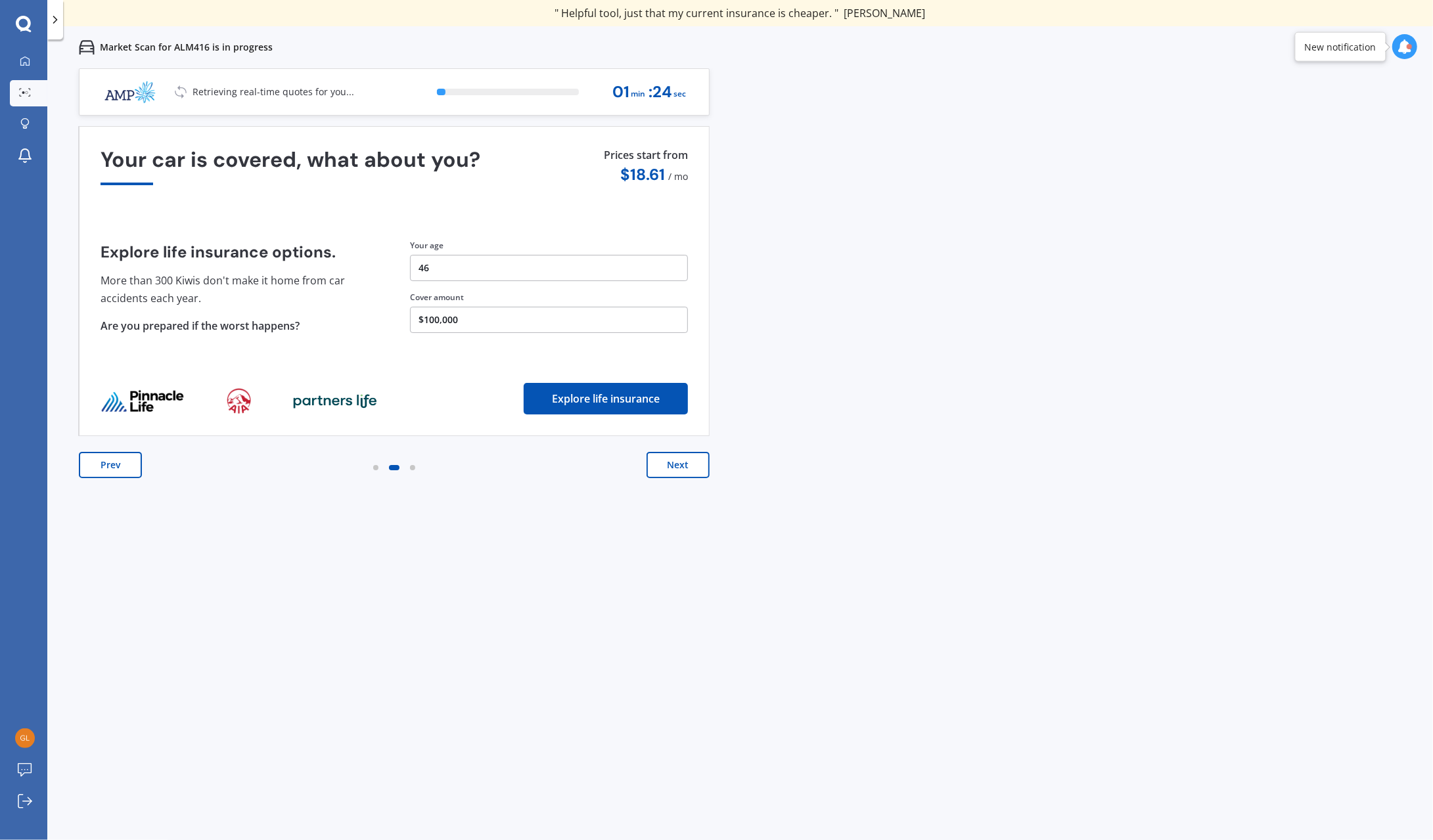
click at [687, 459] on button "Next" at bounding box center [677, 465] width 63 height 27
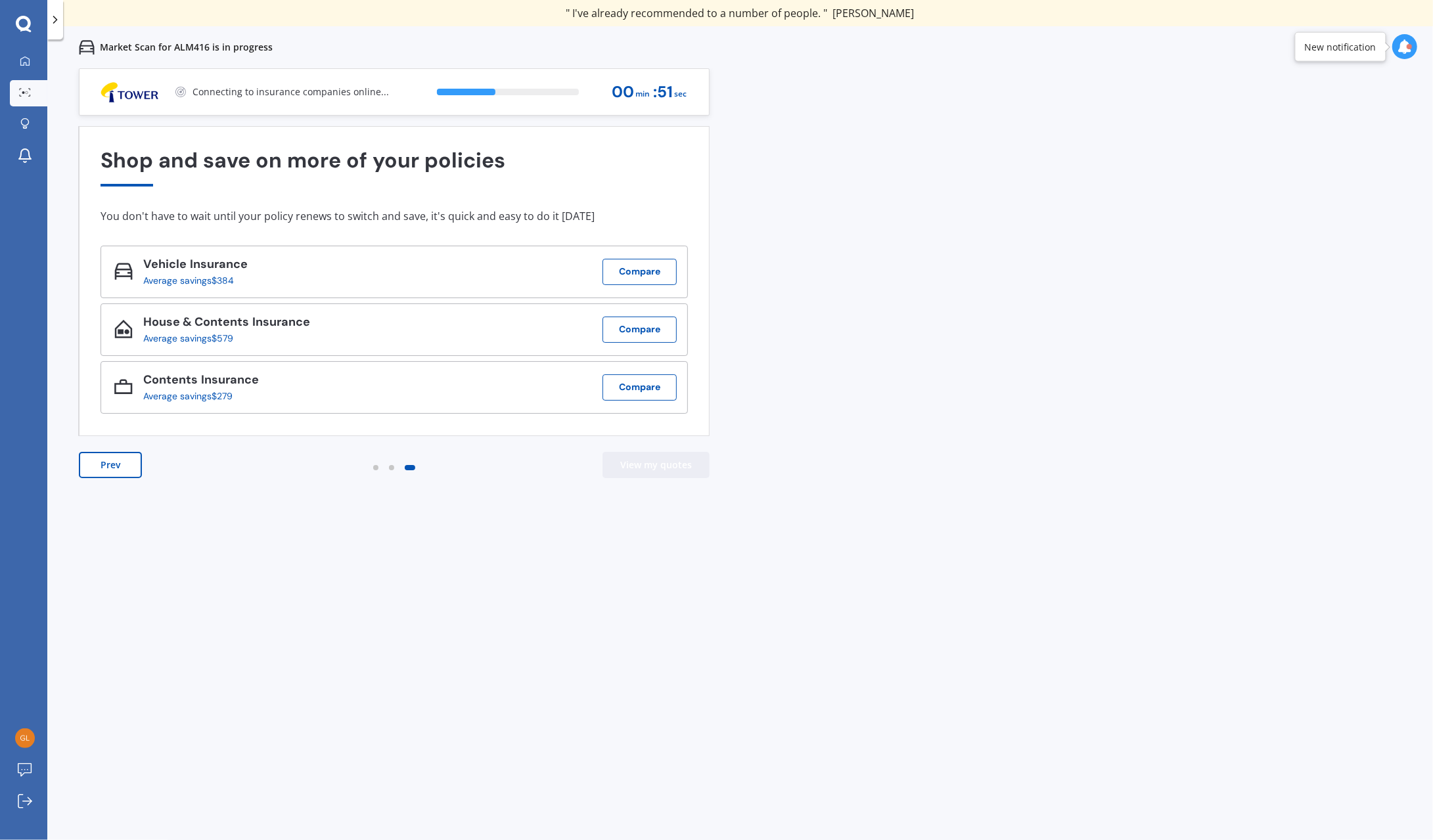
click at [646, 465] on button "View my quotes" at bounding box center [656, 465] width 107 height 27
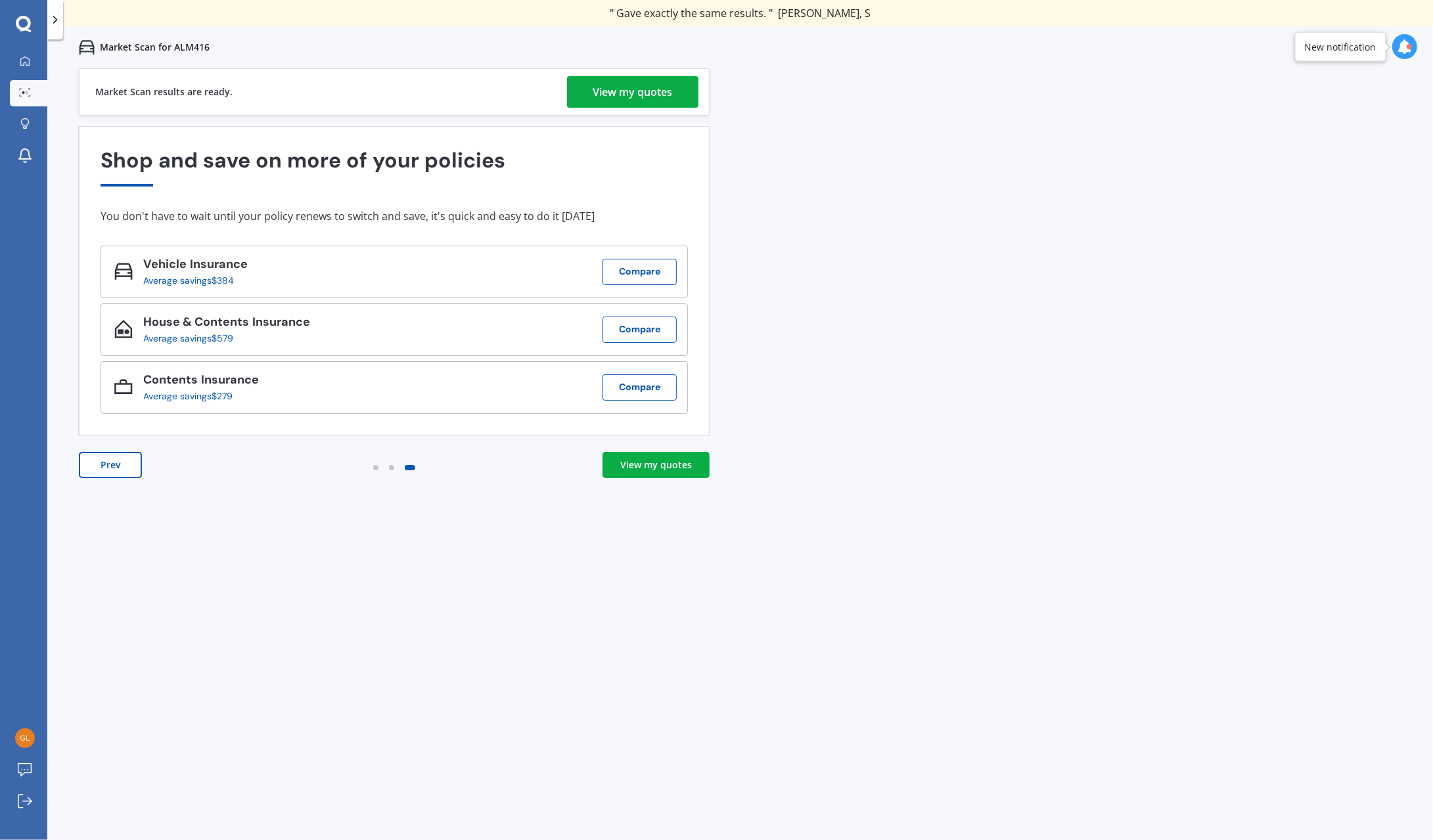
click at [648, 465] on div "View my quotes" at bounding box center [656, 465] width 72 height 13
